Goal: Check status: Check status

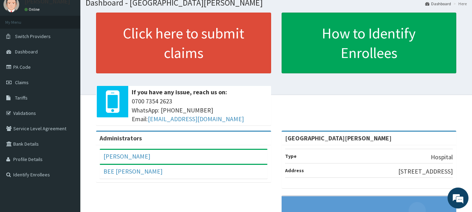
scroll to position [35, 0]
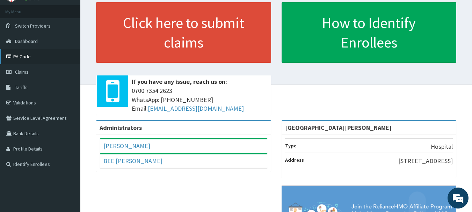
click at [29, 58] on link "PA Code" at bounding box center [40, 56] width 80 height 15
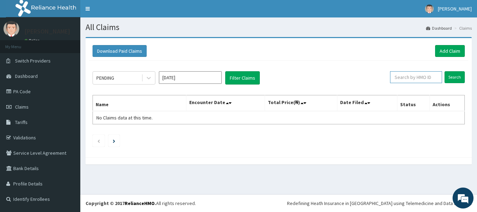
click at [427, 75] on input "text" at bounding box center [416, 77] width 52 height 12
paste input "ENP/11621/B"
type input "ENP/11621/B"
click at [454, 78] on input "Search" at bounding box center [455, 77] width 20 height 12
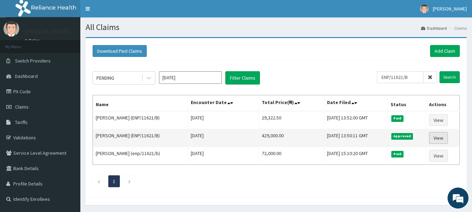
click at [434, 135] on link "View" at bounding box center [438, 138] width 19 height 12
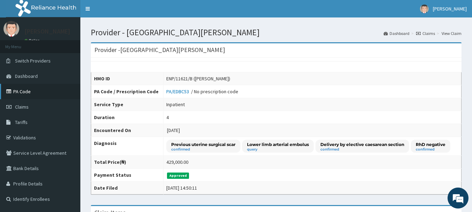
click at [23, 91] on link "PA Code" at bounding box center [40, 91] width 80 height 15
